Goal: Task Accomplishment & Management: Manage account settings

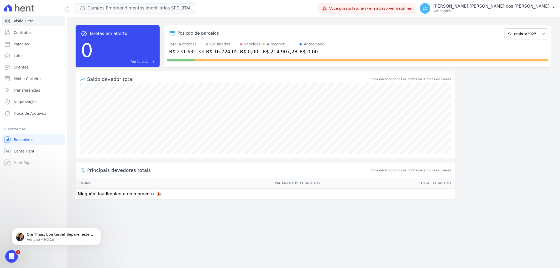
click at [104, 9] on button "Campos Empreendimentos Imobiliarios SPE LTDA" at bounding box center [136, 8] width 120 height 10
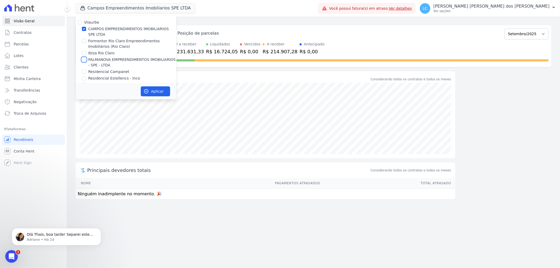
click at [84, 59] on input "PALMANOVA EMPREENDIMENTOS IMOBILIARIOS - SPE - LTDA" at bounding box center [84, 59] width 4 height 4
checkbox input "true"
click at [84, 29] on input "CAMPOS EMPREENDIMENTOS IMOBILIARIOS SPE LTDA" at bounding box center [84, 29] width 4 height 4
checkbox input "false"
click at [154, 91] on button "Aplicar" at bounding box center [155, 91] width 29 height 10
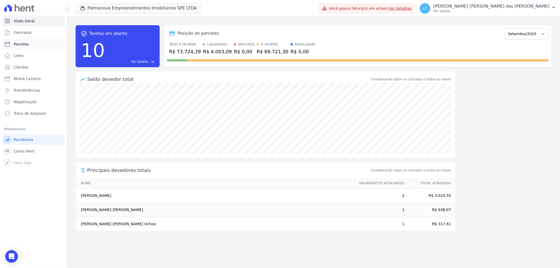
click at [37, 45] on link "Parcelas" at bounding box center [33, 44] width 63 height 10
select select
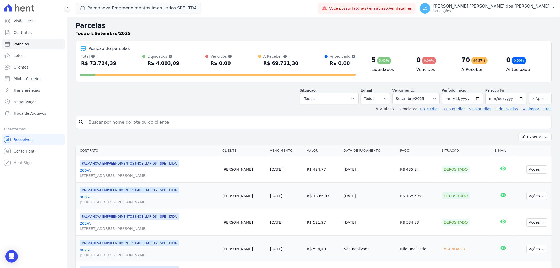
click at [125, 121] on input "search" at bounding box center [316, 122] width 463 height 10
paste input "[PERSON_NAME] [PERSON_NAME] Uchoa"
type input "[PERSON_NAME] [PERSON_NAME] Uchoa"
select select
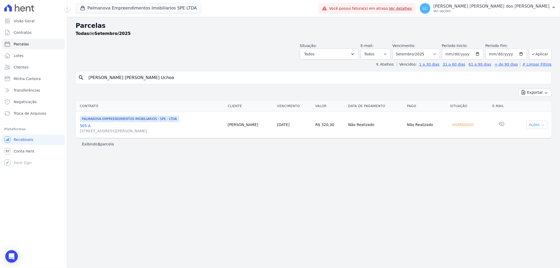
click at [503, 127] on button "Ações" at bounding box center [536, 125] width 21 height 8
click at [503, 137] on link "Ver boleto" at bounding box center [534, 137] width 50 height 10
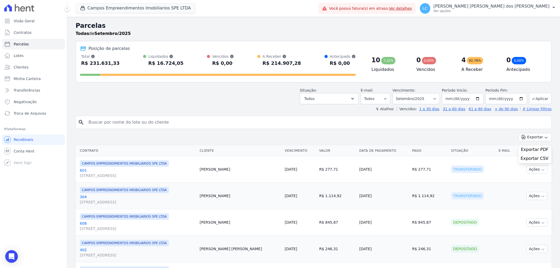
select select
click at [382, 100] on select "Todos Lido Não-lido" at bounding box center [375, 98] width 30 height 11
click at [411, 98] on select "Filtrar por período ──────── Todos os meses Abril/2025 Maio/2025 Junho/2025 Jul…" at bounding box center [415, 98] width 47 height 11
select select "all"
click at [395, 93] on select "Filtrar por período ──────── Todos os meses Abril/2025 Maio/2025 Junho/2025 Jul…" at bounding box center [415, 98] width 47 height 11
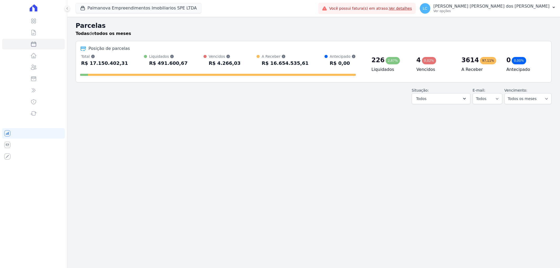
select select
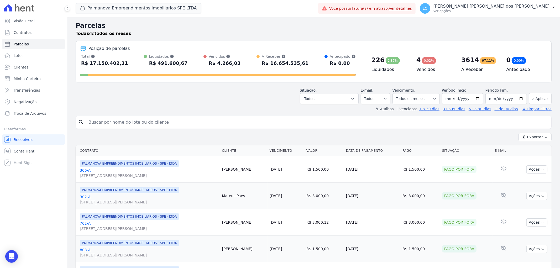
click at [143, 122] on input "search" at bounding box center [316, 122] width 463 height 10
paste input "boleto_Marcos Antonio Almeida Uchoa_2025-09-25"
type input "boleto_Marcos Antonio Almeida Uchoa_2025-09-25"
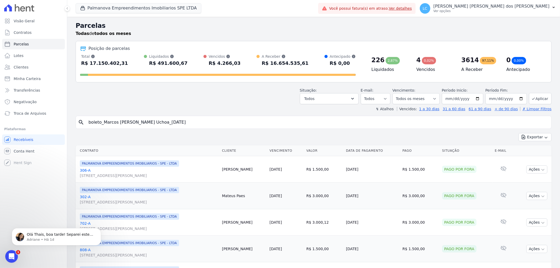
select select
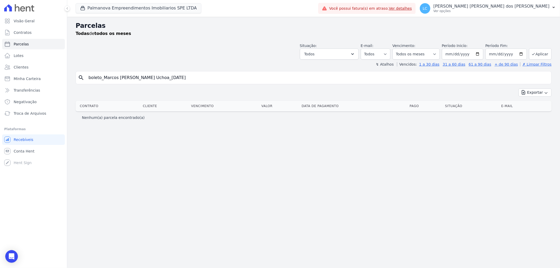
drag, startPoint x: 195, startPoint y: 80, endPoint x: -35, endPoint y: 65, distance: 231.1
click at [0, 65] on html "Visão Geral Contratos Parcelas Lotes Clientes Minha Carteira Transferências Neg…" at bounding box center [280, 134] width 560 height 268
click at [143, 79] on input "search" at bounding box center [316, 77] width 463 height 10
paste input "[PERSON_NAME] [PERSON_NAME] Uchoa"
type input "[PERSON_NAME] [PERSON_NAME] Uchoa"
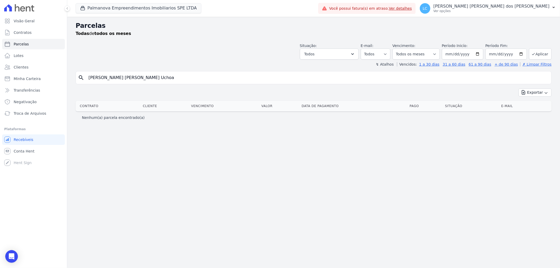
select select
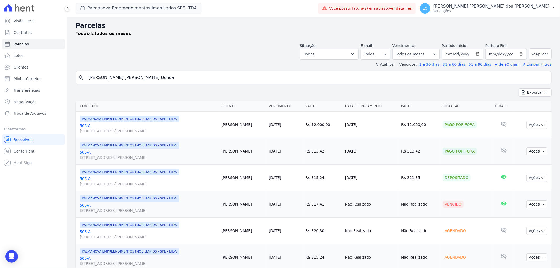
scroll to position [58, 0]
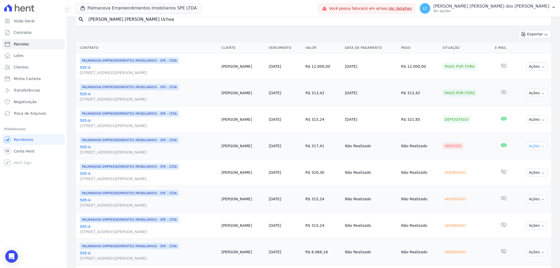
click at [529, 145] on button "Ações" at bounding box center [536, 146] width 21 height 8
click at [526, 158] on link "Ver boleto" at bounding box center [534, 158] width 50 height 10
click at [486, 199] on td "Agendado" at bounding box center [466, 199] width 52 height 26
click at [534, 175] on button "Ações" at bounding box center [536, 172] width 21 height 8
click at [521, 184] on link "Ver boleto" at bounding box center [534, 185] width 50 height 10
